Goal: Task Accomplishment & Management: Use online tool/utility

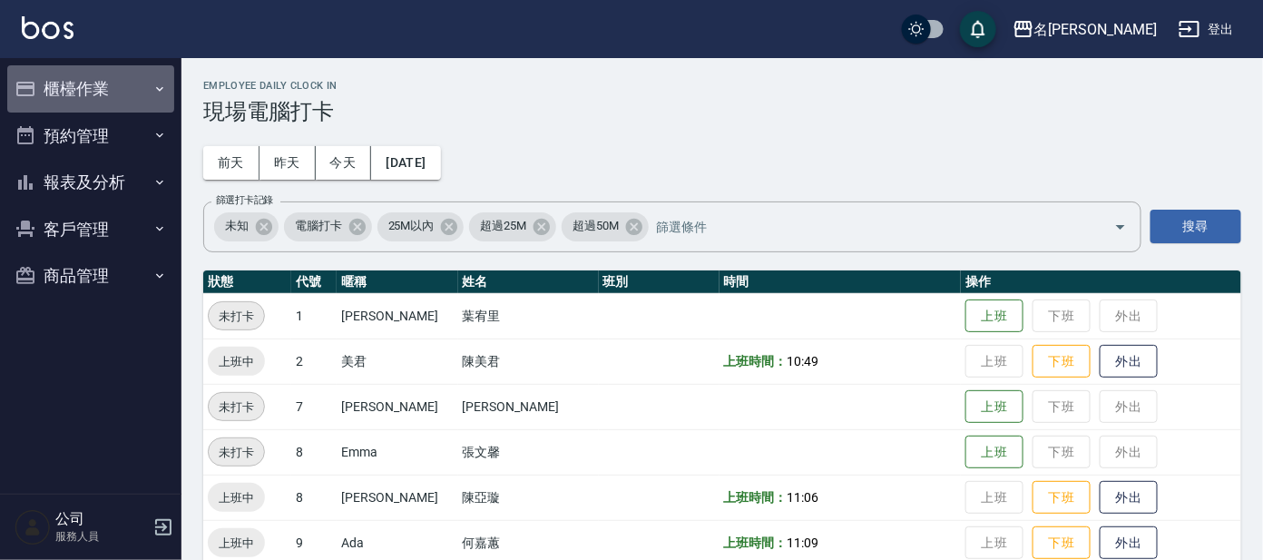
click at [89, 91] on button "櫃檯作業" at bounding box center [90, 88] width 167 height 47
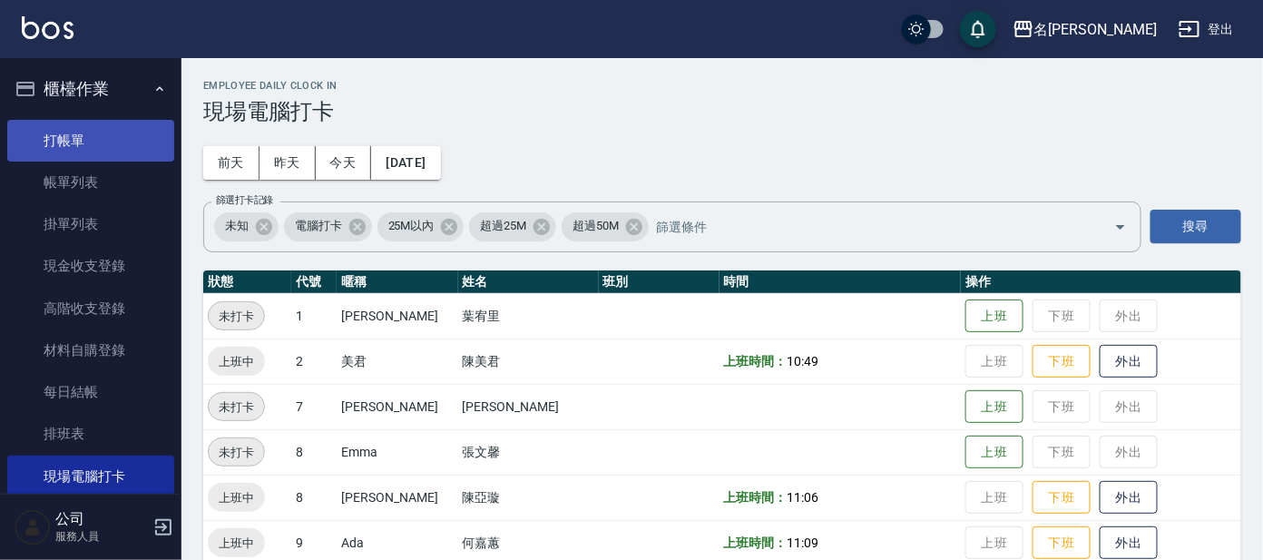
click at [84, 131] on link "打帳單" at bounding box center [90, 141] width 167 height 42
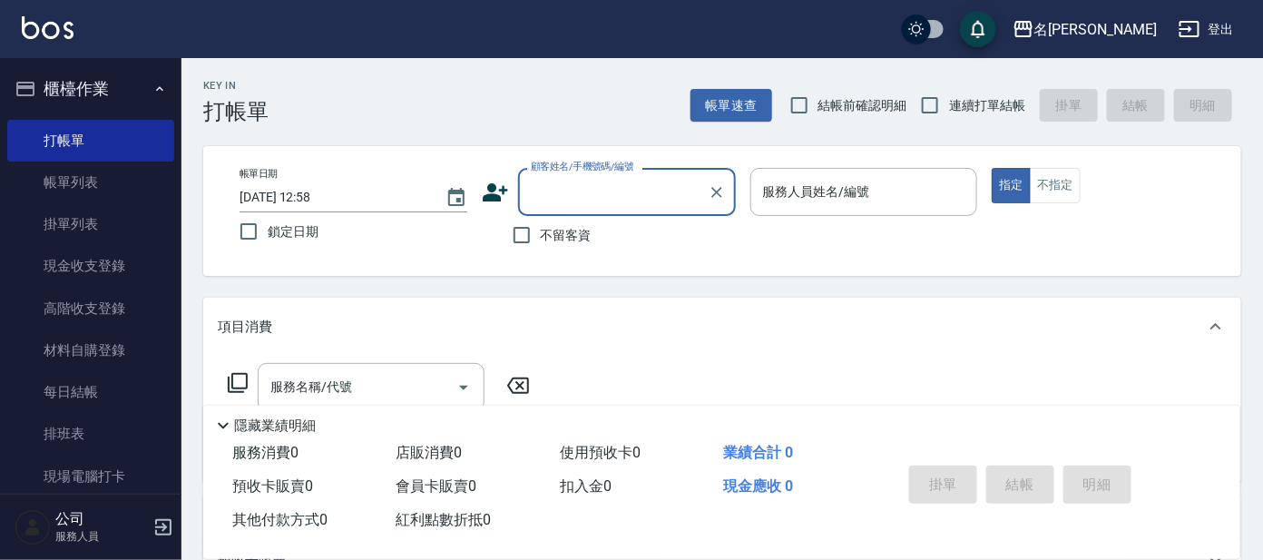
click at [679, 199] on input "顧客姓名/手機號碼/編號" at bounding box center [613, 192] width 174 height 32
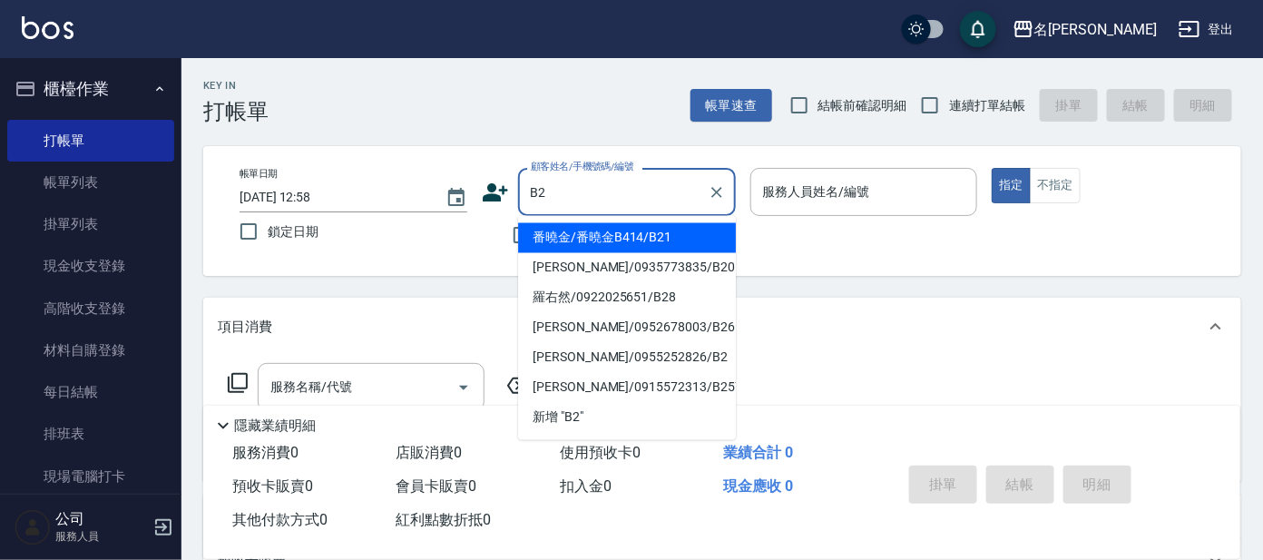
type input "番曉金/番曉金B414/B21"
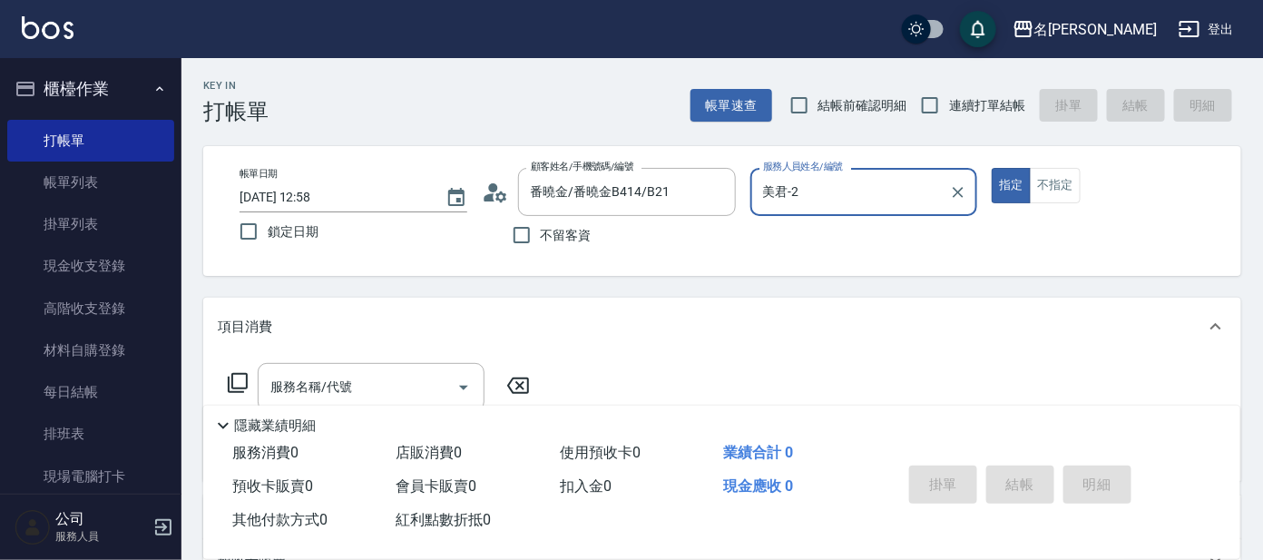
type input "美君-2"
type input "[PERSON_NAME]/0955252826/B2"
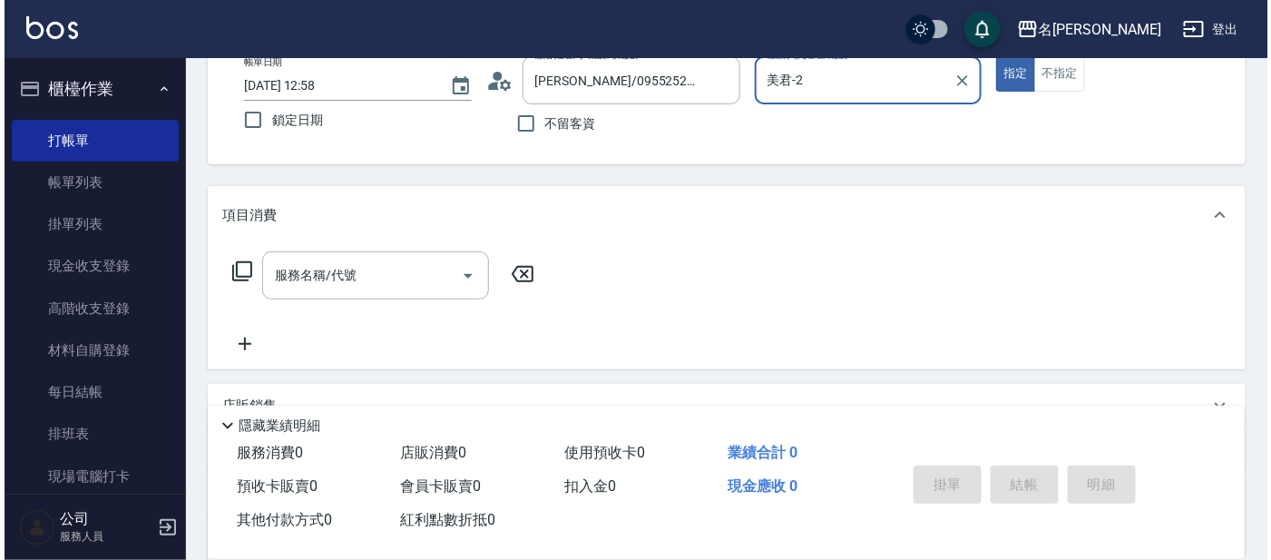
scroll to position [113, 0]
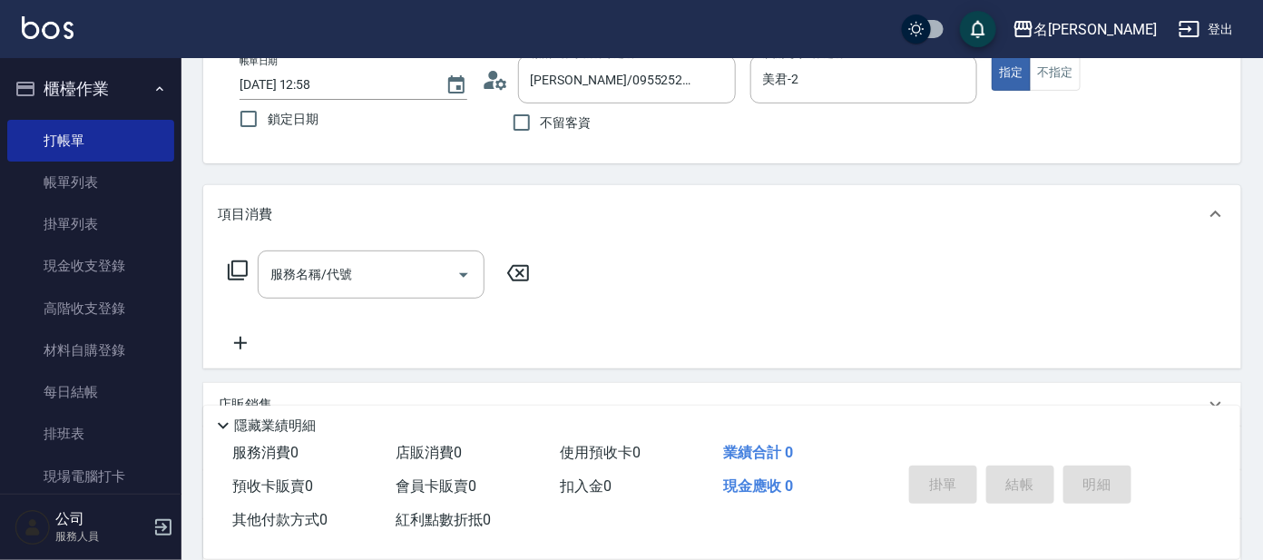
click at [237, 271] on icon at bounding box center [238, 271] width 22 height 22
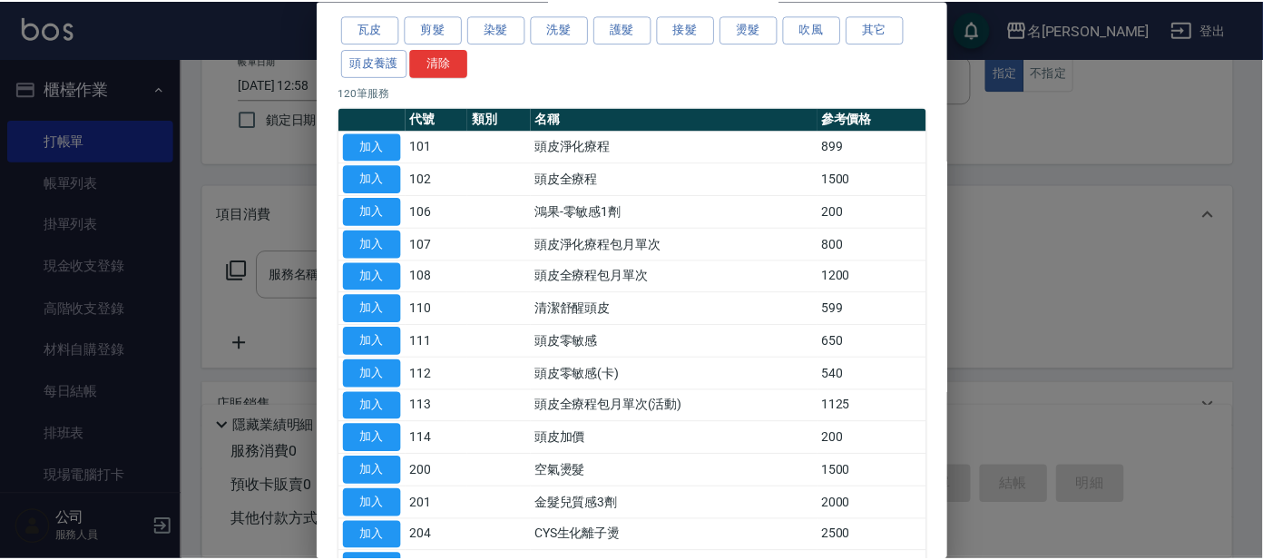
scroll to position [0, 0]
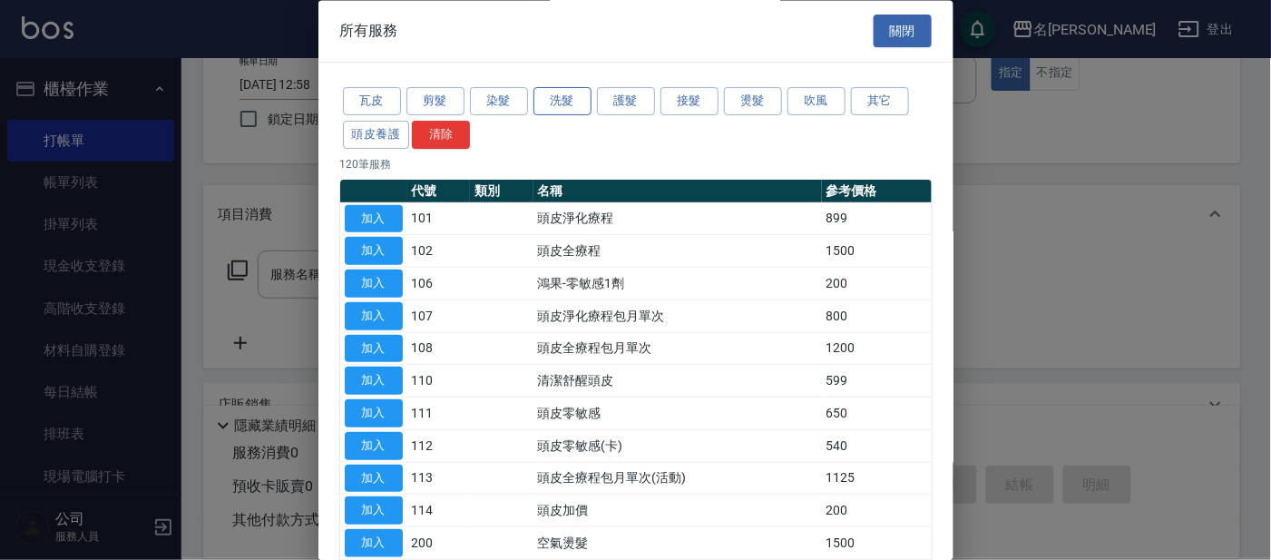
click at [571, 105] on button "洗髮" at bounding box center [563, 102] width 58 height 28
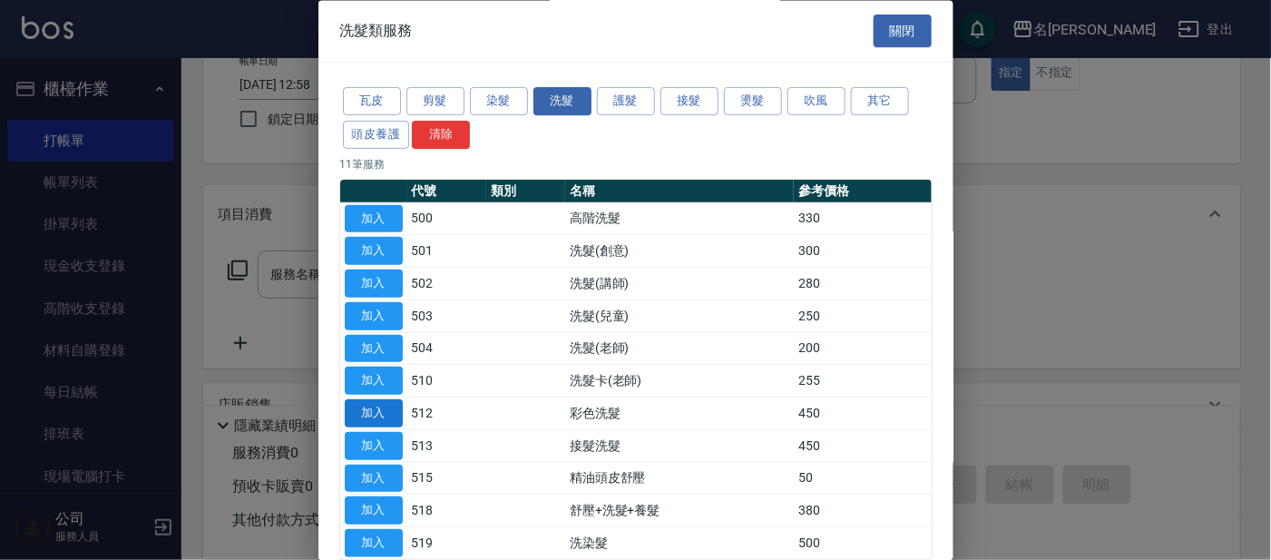
click at [379, 407] on button "加入" at bounding box center [374, 414] width 58 height 28
type input "彩色洗髮(512)"
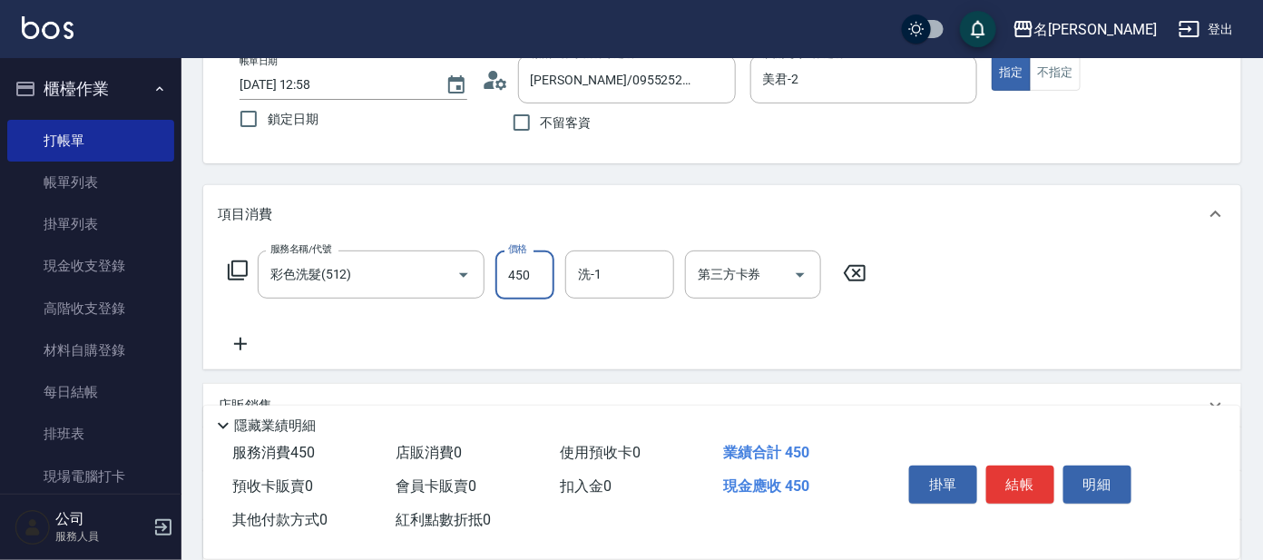
click at [543, 270] on input "450" at bounding box center [525, 274] width 59 height 49
type input "500"
click at [1031, 476] on button "結帳" at bounding box center [1020, 485] width 68 height 38
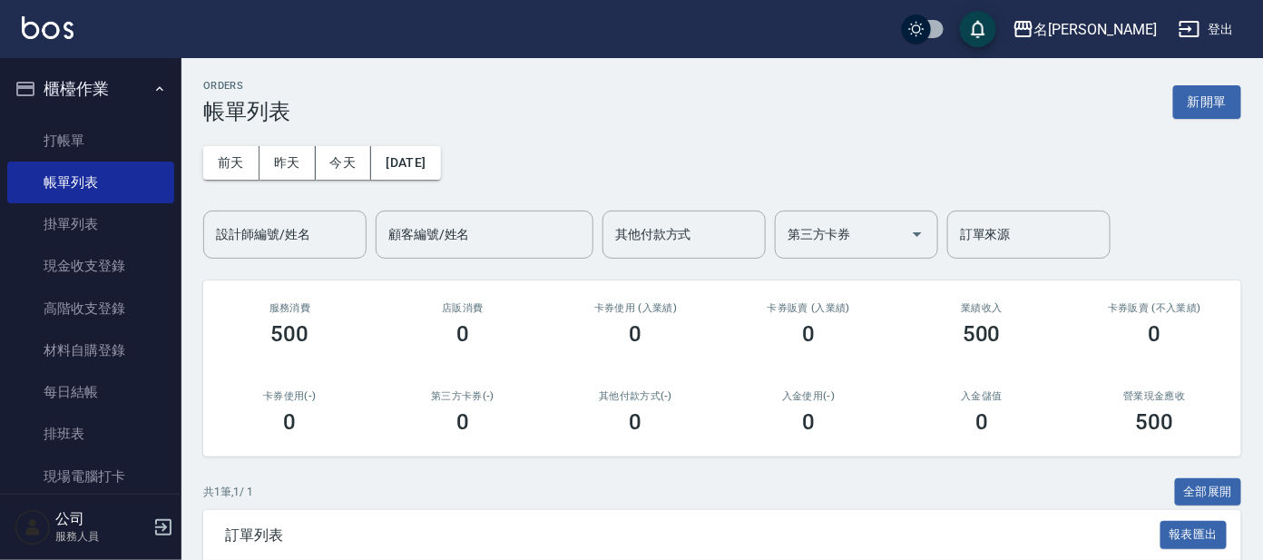
click at [182, 58] on div "櫃檯作業 打帳單 帳單列表 掛單列表 現金收支登錄 高階收支登錄 材料自購登錄 每日結帳 排班表 現場電腦打卡 預約管理 預約管理 單日預約紀錄 單週預約紀錄…" at bounding box center [91, 309] width 182 height 502
click at [83, 141] on link "打帳單" at bounding box center [90, 141] width 167 height 42
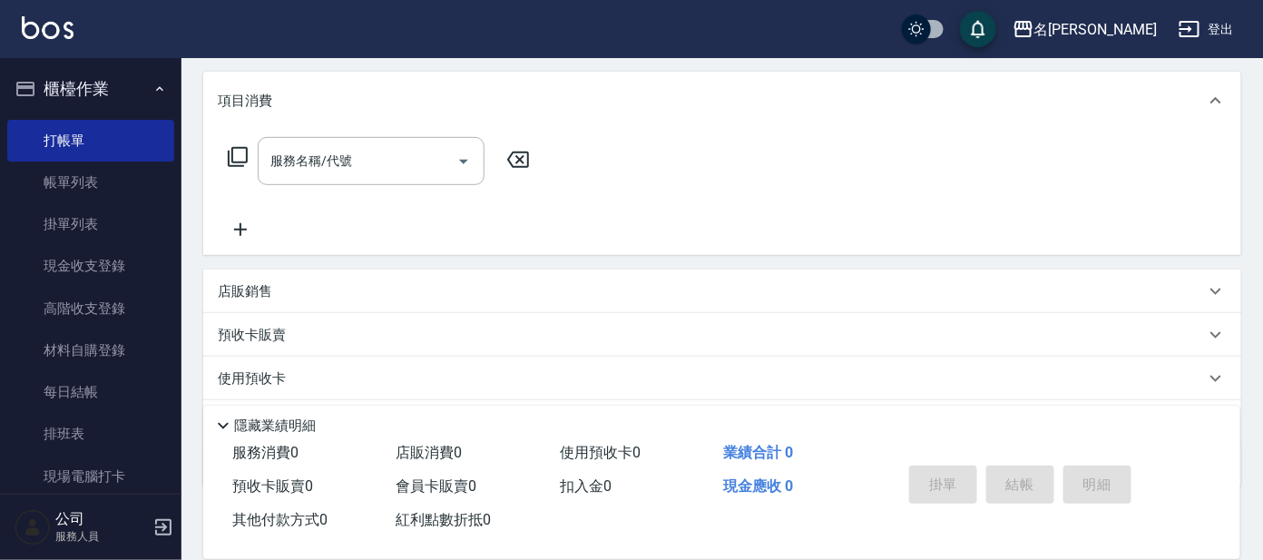
scroll to position [323, 0]
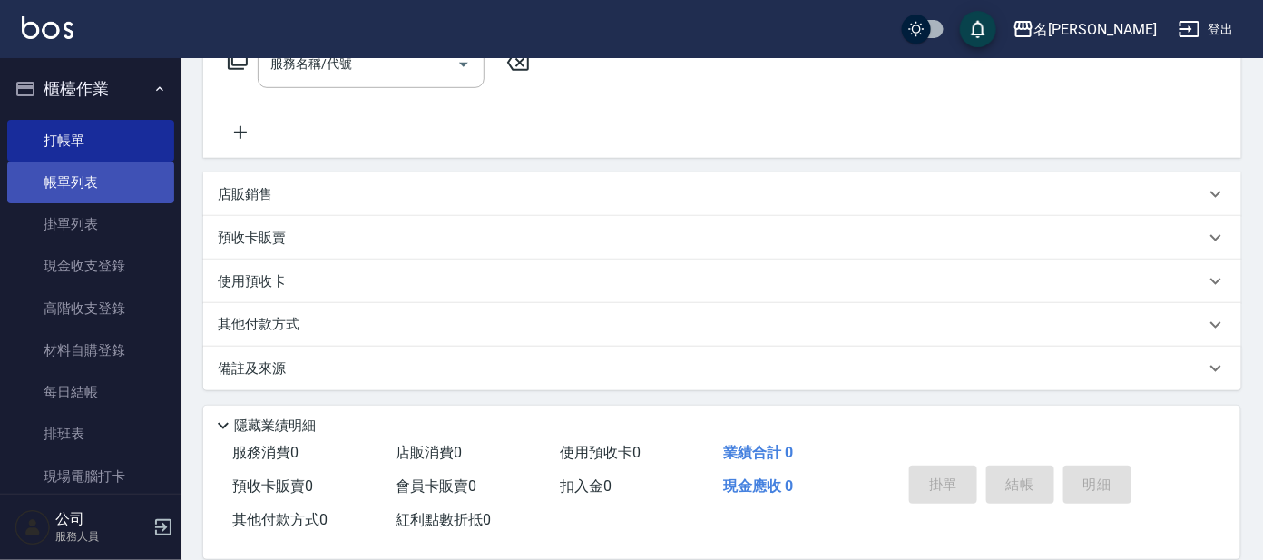
click at [105, 190] on link "帳單列表" at bounding box center [90, 183] width 167 height 42
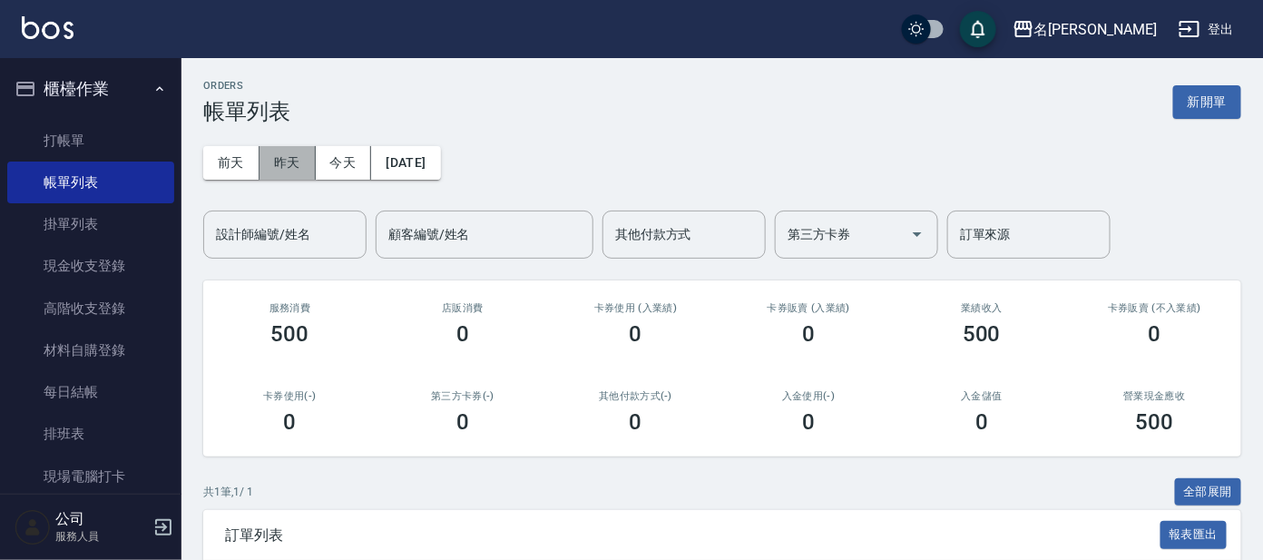
click at [284, 167] on button "昨天" at bounding box center [288, 163] width 56 height 34
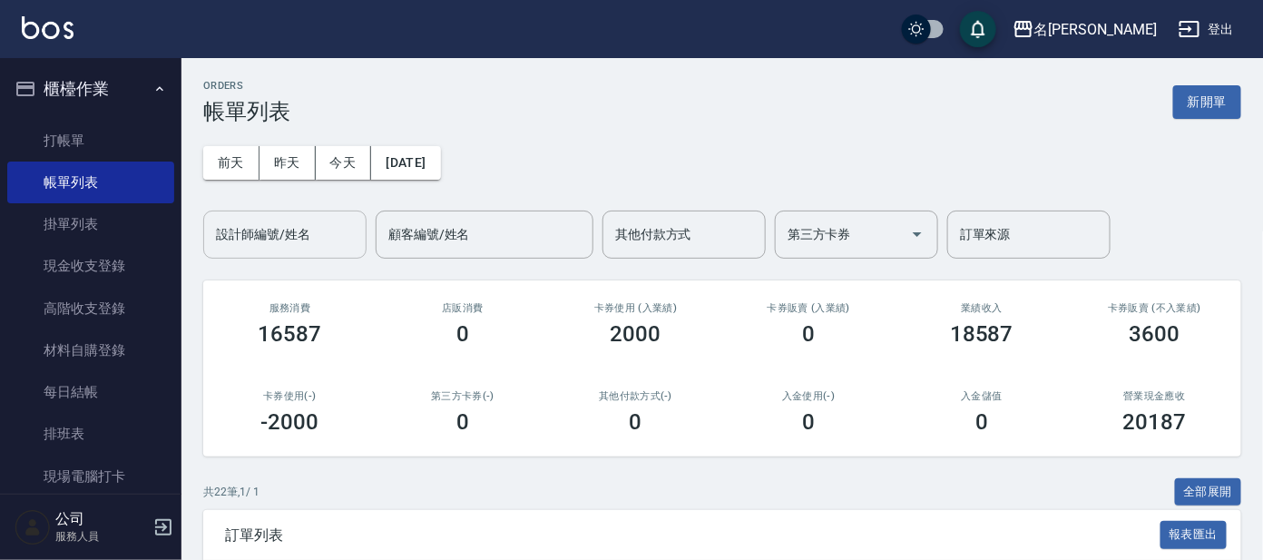
click at [291, 228] on div "設計師編號/姓名 設計師編號/姓名" at bounding box center [284, 235] width 163 height 48
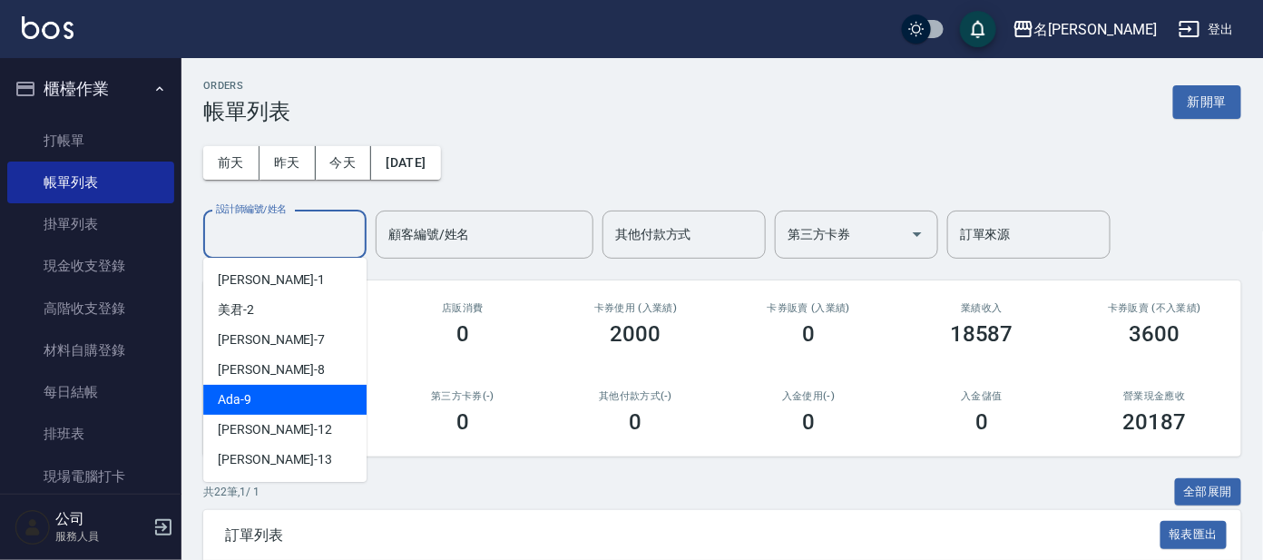
click at [262, 397] on div "Ada -9" at bounding box center [284, 400] width 163 height 30
type input "Ada-9"
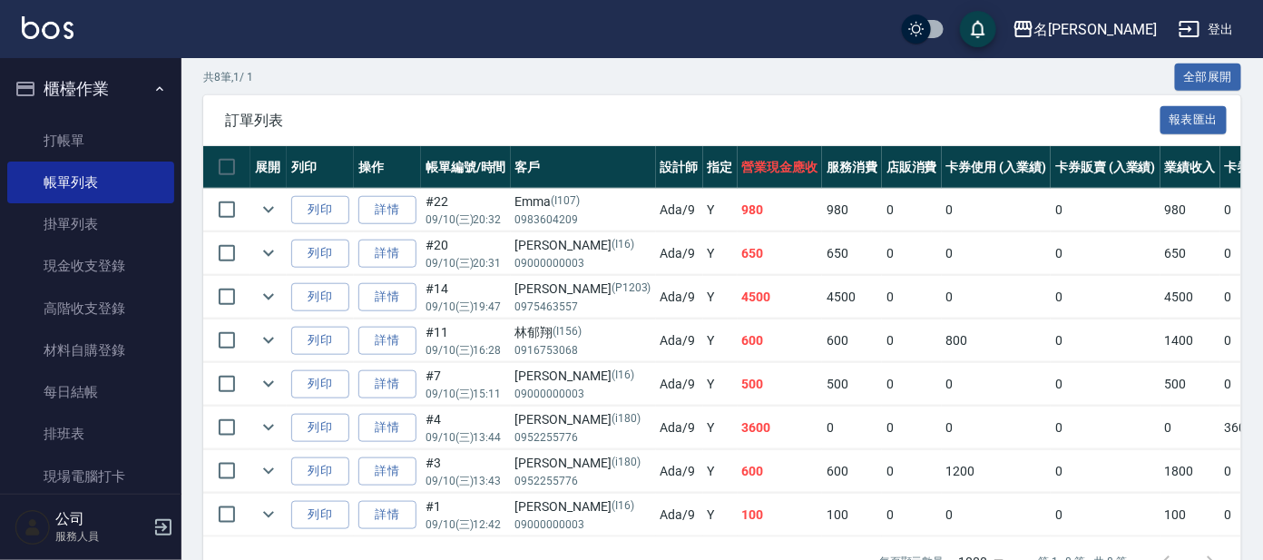
scroll to position [453, 0]
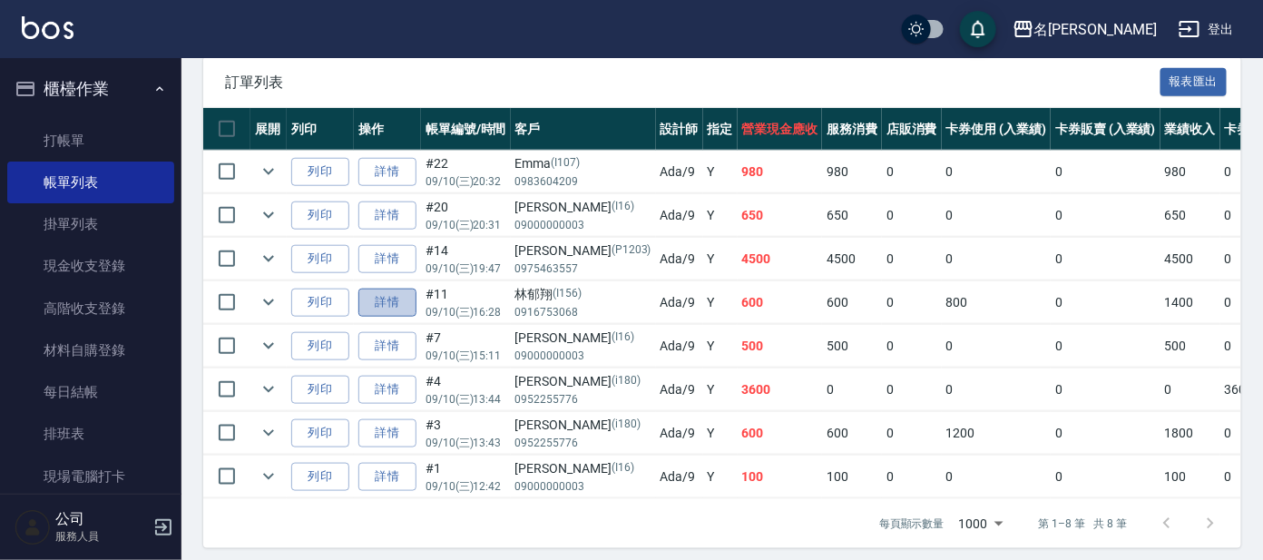
click at [390, 302] on link "詳情" at bounding box center [387, 303] width 58 height 28
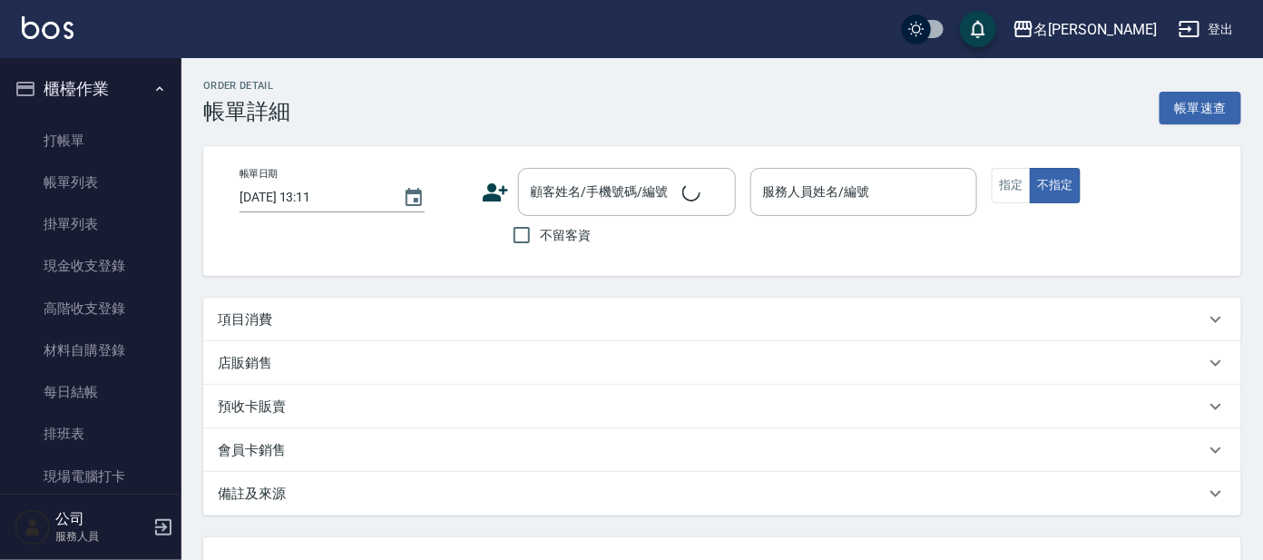
type input "[DATE] 16:28"
type input "Ada-9"
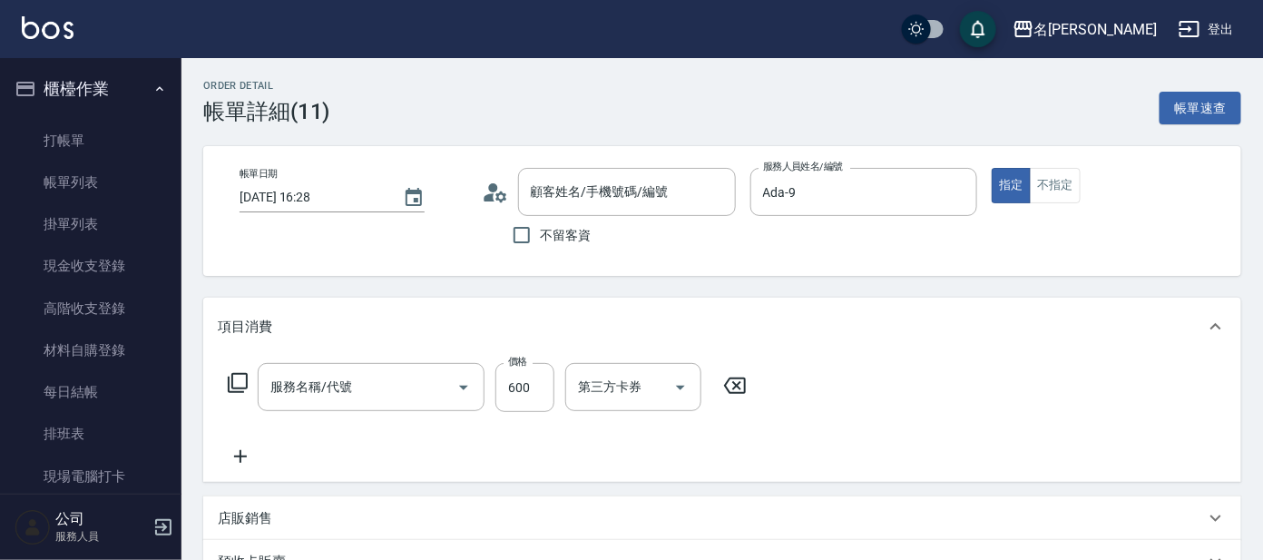
type input "[PERSON_NAME]/0916753068/I156"
type input "頭皮淨化療程包套3次(1/1)"
type input "剪髮 講師級設計師(300)"
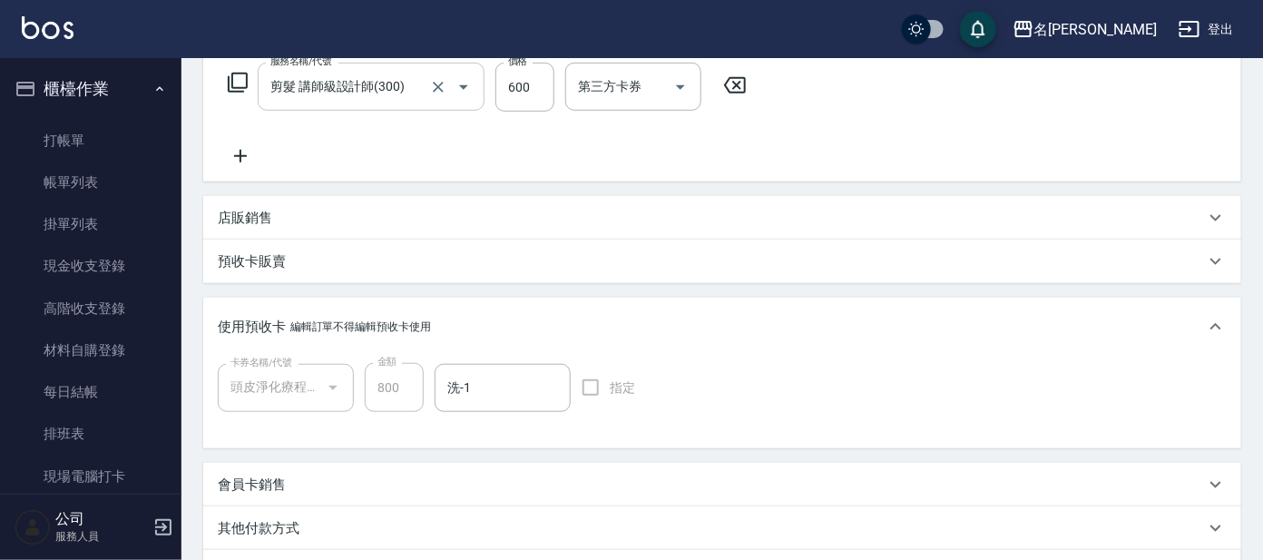
scroll to position [339, 0]
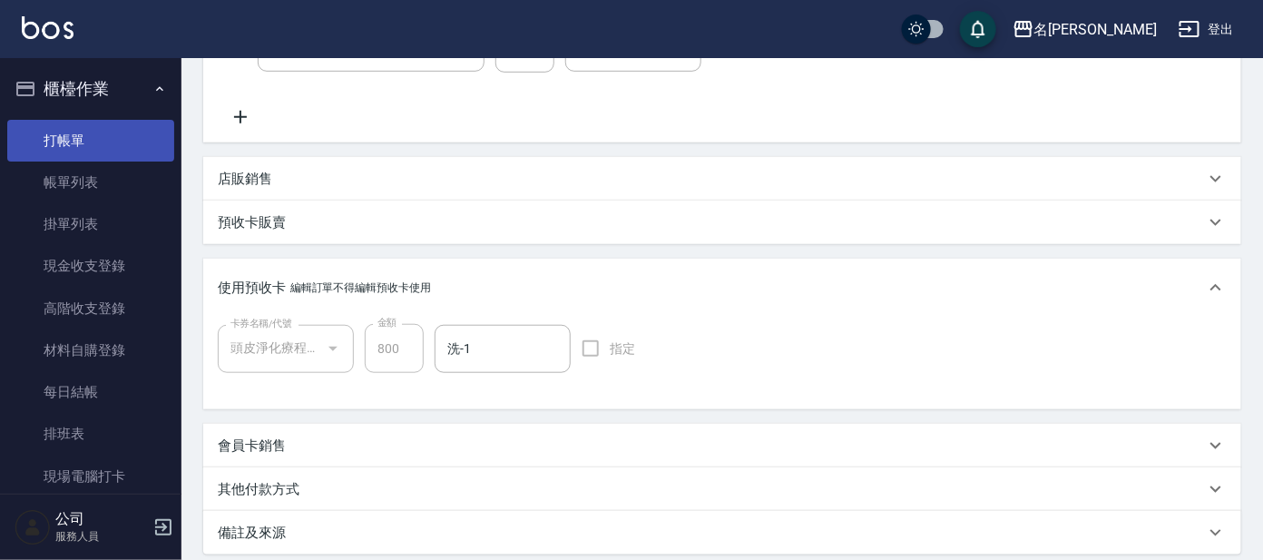
click at [111, 158] on link "打帳單" at bounding box center [90, 141] width 167 height 42
